Goal: Transaction & Acquisition: Purchase product/service

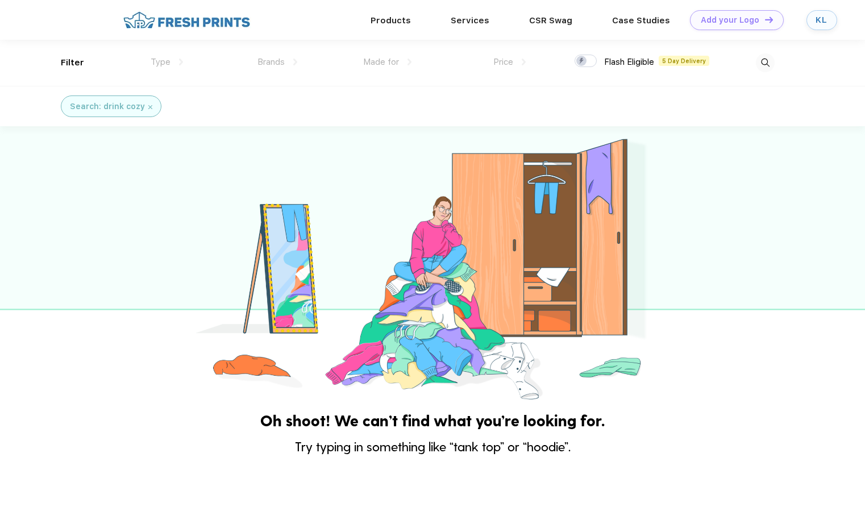
scroll to position [1, 0]
click at [763, 65] on img at bounding box center [765, 62] width 19 height 19
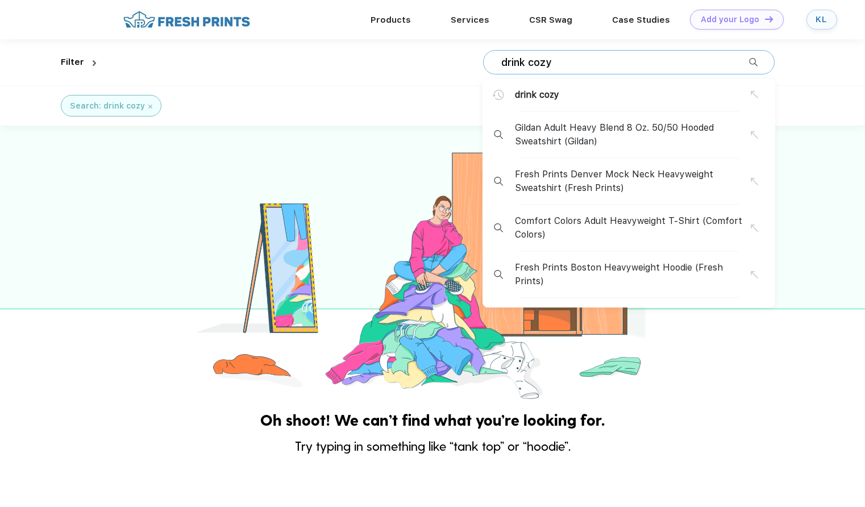
drag, startPoint x: 628, startPoint y: 56, endPoint x: 333, endPoint y: 41, distance: 295.4
click at [333, 41] on div "drink cozy drink cozy Gildan Adult Heavy Blend 8 Oz. 50/50 Hooded Sweatshirt (G…" at bounding box center [438, 62] width 675 height 46
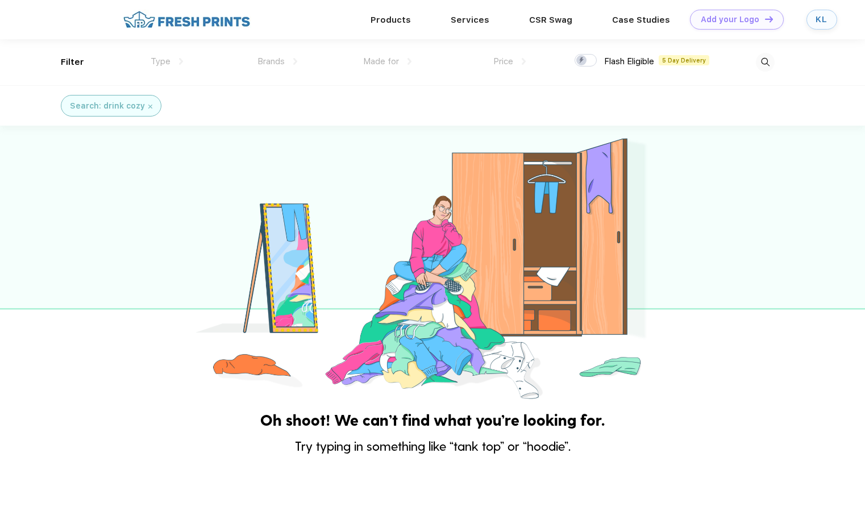
click at [768, 62] on img at bounding box center [765, 62] width 19 height 19
click at [604, 55] on div "drink cozy drink cozy" at bounding box center [629, 62] width 292 height 24
click at [763, 62] on img at bounding box center [765, 62] width 19 height 19
click at [709, 65] on input "drink cozy" at bounding box center [624, 62] width 249 height 13
type input "d"
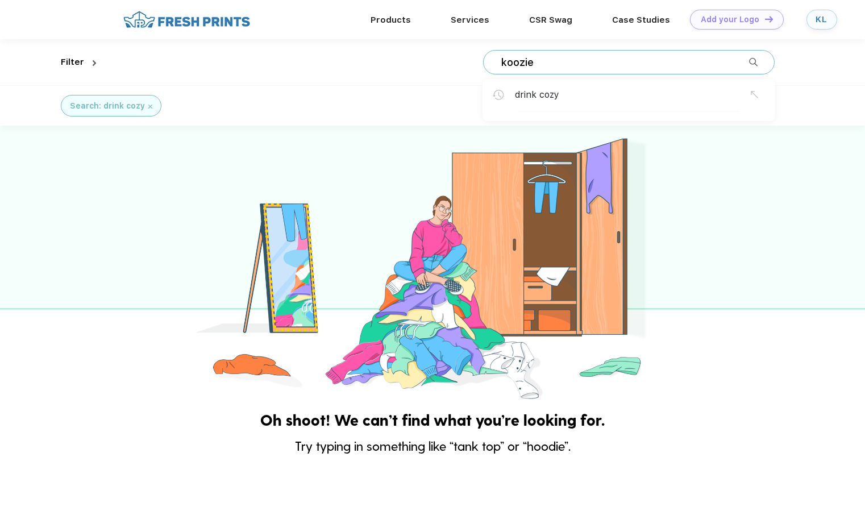
type input "koozie"
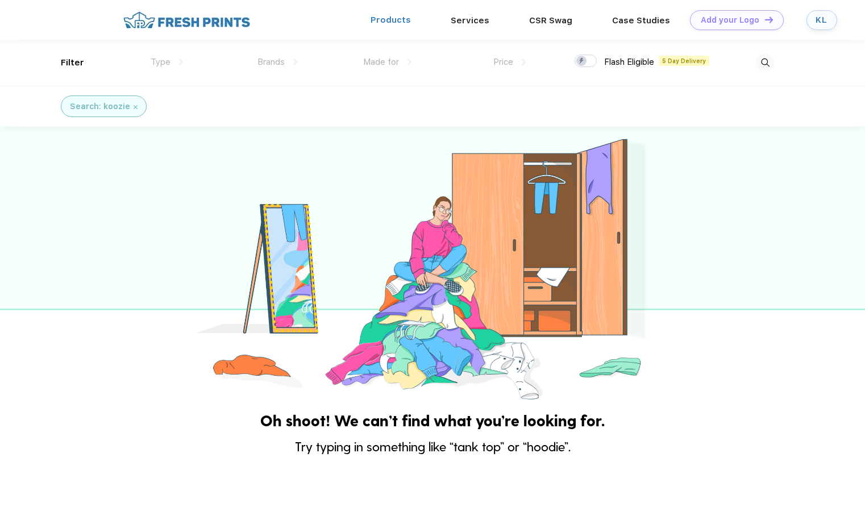
click at [398, 18] on link "Products" at bounding box center [391, 20] width 40 height 10
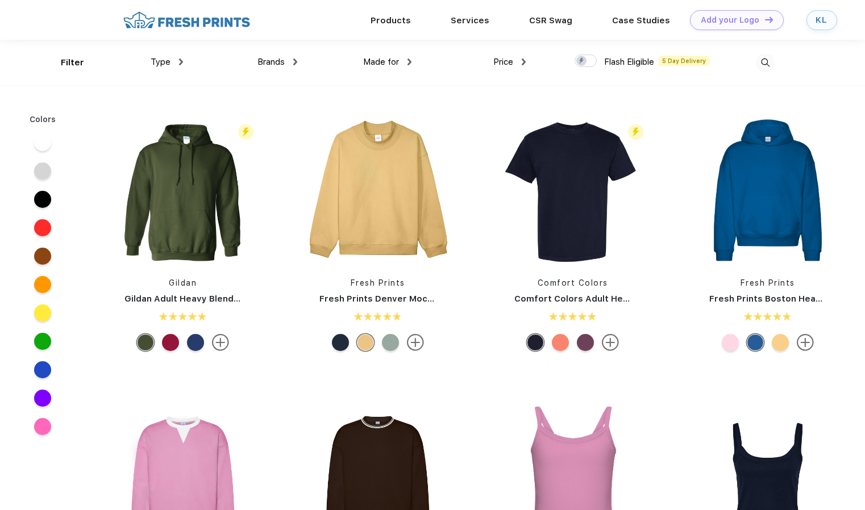
scroll to position [1, 0]
click at [164, 61] on span "Type" at bounding box center [161, 61] width 20 height 10
click at [178, 60] on div "Type" at bounding box center [167, 61] width 32 height 13
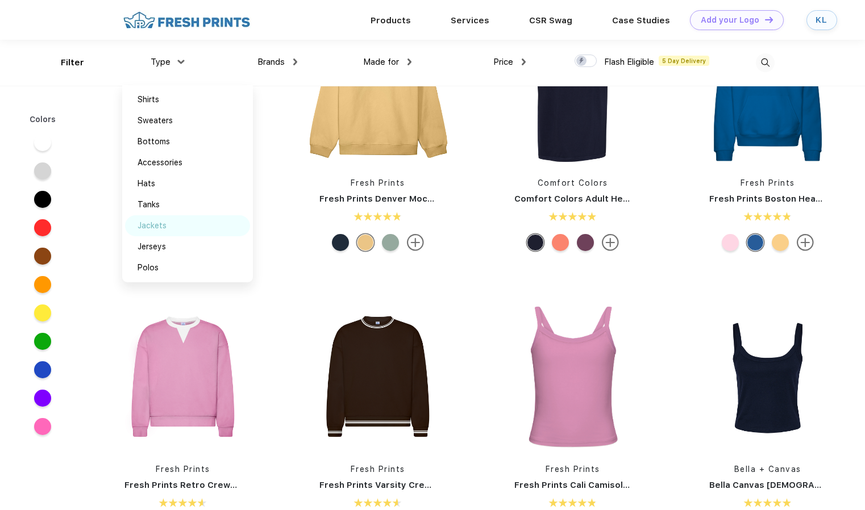
scroll to position [0, 0]
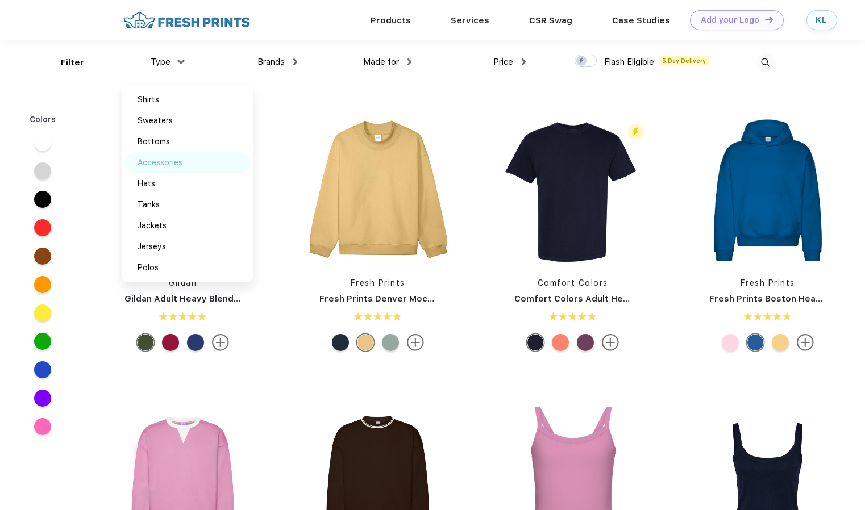
click at [219, 161] on div "Accessories" at bounding box center [187, 162] width 125 height 21
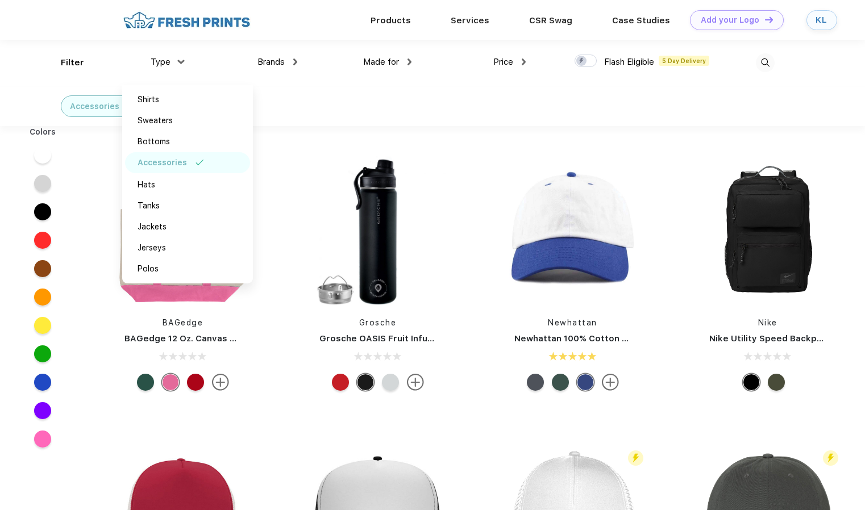
click at [400, 107] on div "Accessories" at bounding box center [432, 106] width 865 height 40
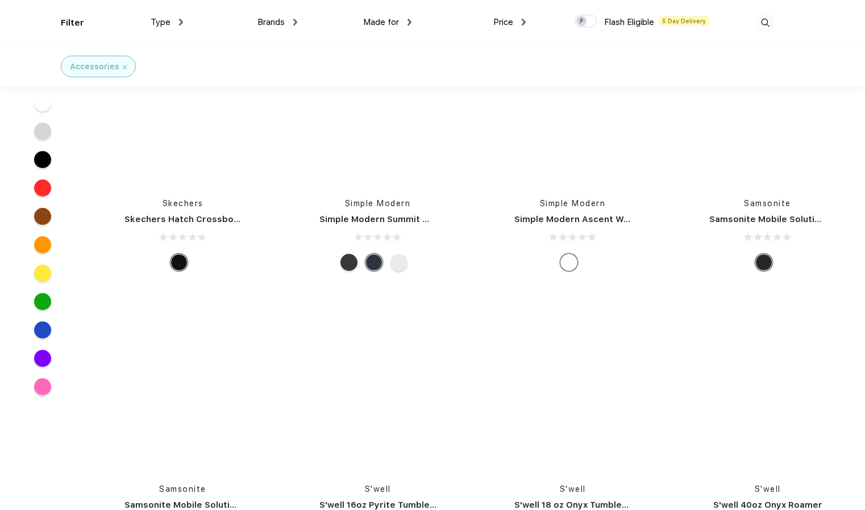
scroll to position [15552, 0]
